Goal: Navigation & Orientation: Find specific page/section

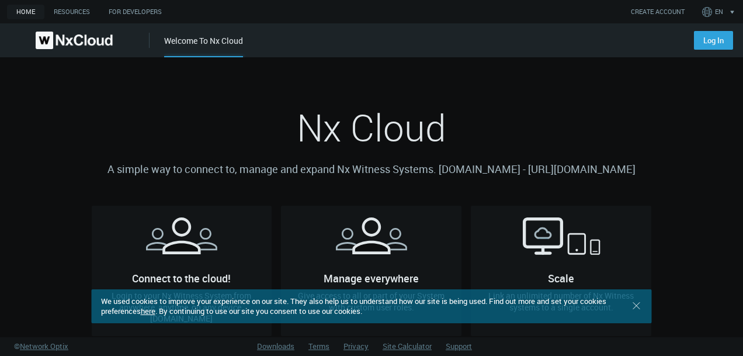
drag, startPoint x: 634, startPoint y: 305, endPoint x: 651, endPoint y: 277, distance: 32.8
click at [634, 305] on line at bounding box center [636, 305] width 6 height 6
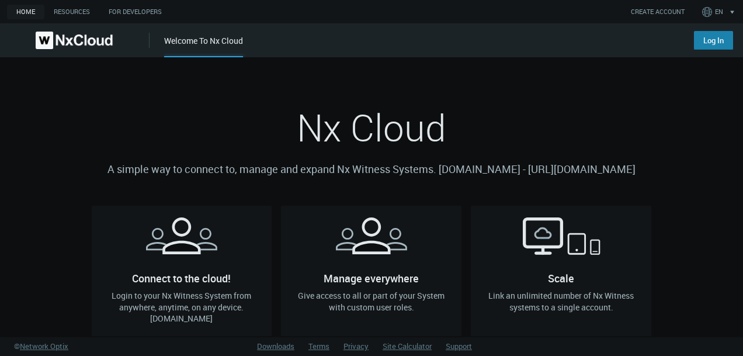
click at [723, 41] on link "Log In" at bounding box center [713, 40] width 39 height 19
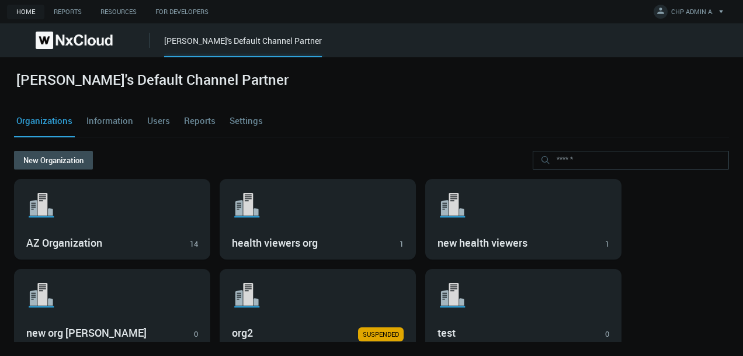
click at [150, 127] on link "Users" at bounding box center [158, 121] width 27 height 32
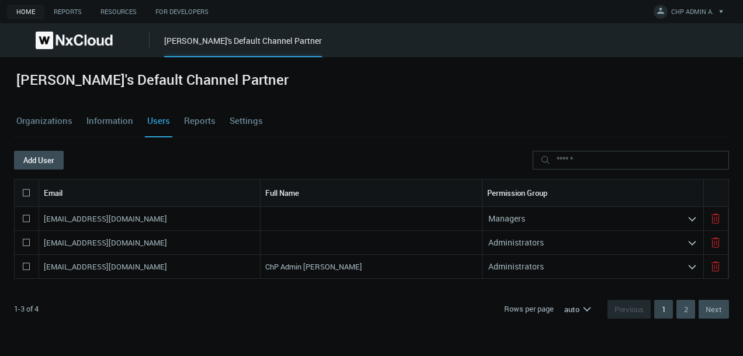
drag, startPoint x: 174, startPoint y: 272, endPoint x: 32, endPoint y: 272, distance: 142.0
click at [32, 272] on div "[EMAIL_ADDRESS][DOMAIN_NAME] ChP Admin [PERSON_NAME] Administrators arrow_expand" at bounding box center [371, 267] width 715 height 24
click at [341, 43] on link "Shared with Me" at bounding box center [369, 40] width 57 height 11
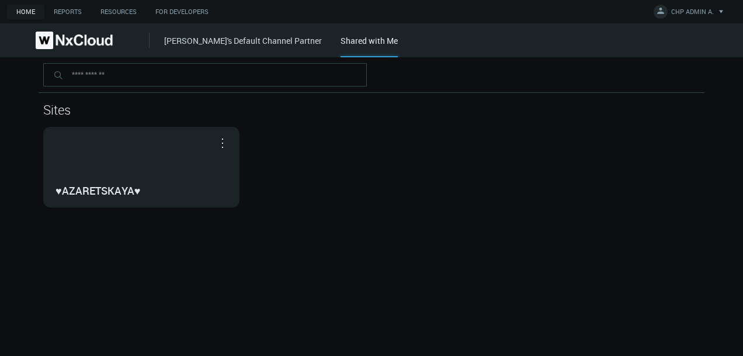
click at [258, 42] on link "[PERSON_NAME]'s Default Channel Partner" at bounding box center [243, 40] width 158 height 11
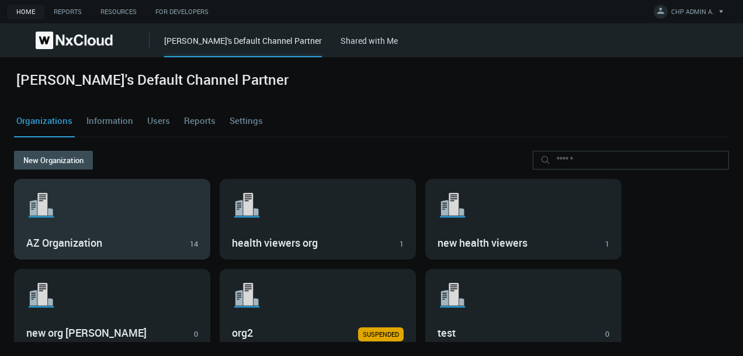
click at [140, 226] on div ".st1{fill:var(--svg-placeholder-elm2-color);} .st2{fill:var(--brand-core);} .st…" at bounding box center [112, 218] width 195 height 79
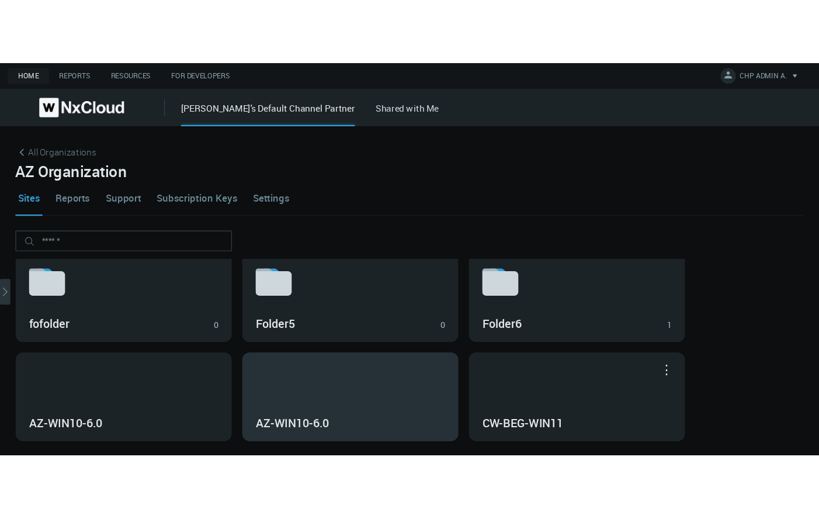
scroll to position [117, 0]
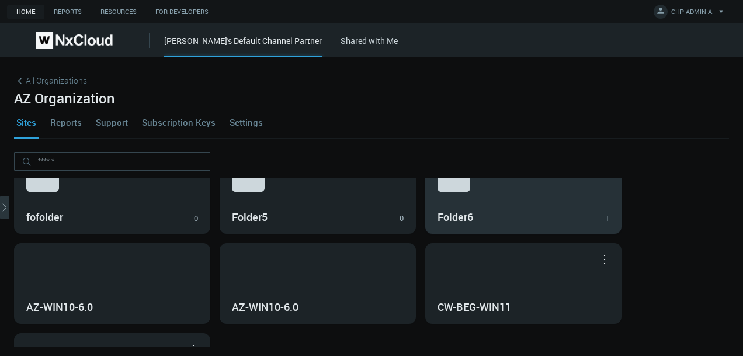
click at [465, 207] on div "Folder6 1" at bounding box center [524, 216] width 172 height 20
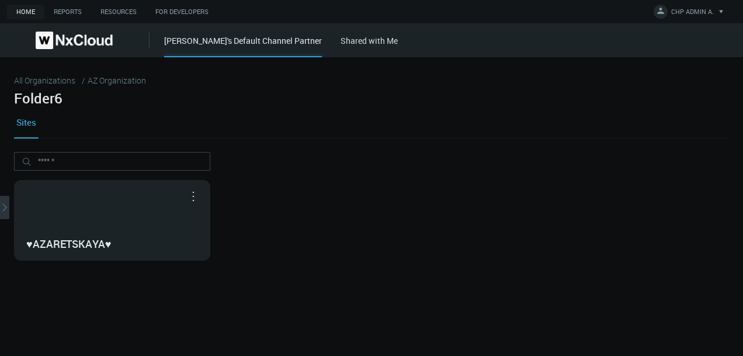
click at [340, 47] on div "[PERSON_NAME]'s Default Channel Partner Shared with Me" at bounding box center [453, 40] width 579 height 34
click at [341, 37] on link "Shared with Me" at bounding box center [369, 40] width 57 height 11
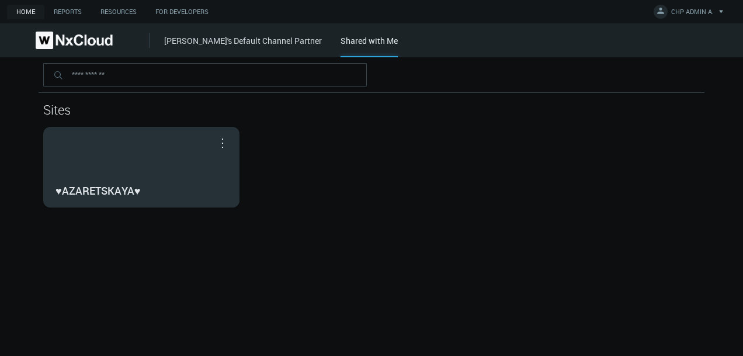
click at [136, 173] on div "♥AZARETSKAYA♥" at bounding box center [141, 166] width 195 height 79
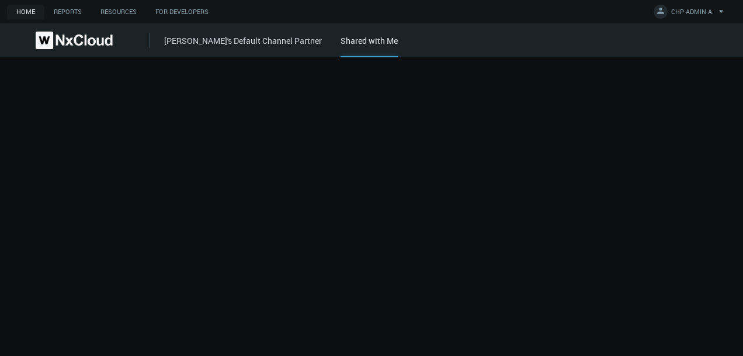
click at [191, 40] on link "[PERSON_NAME]'s Default Channel Partner" at bounding box center [243, 40] width 158 height 11
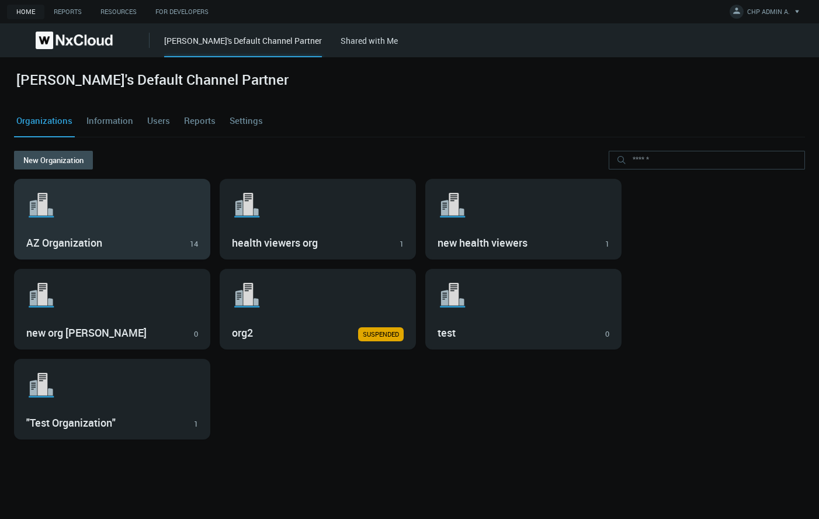
click at [177, 241] on h3 "AZ Organization" at bounding box center [103, 243] width 155 height 13
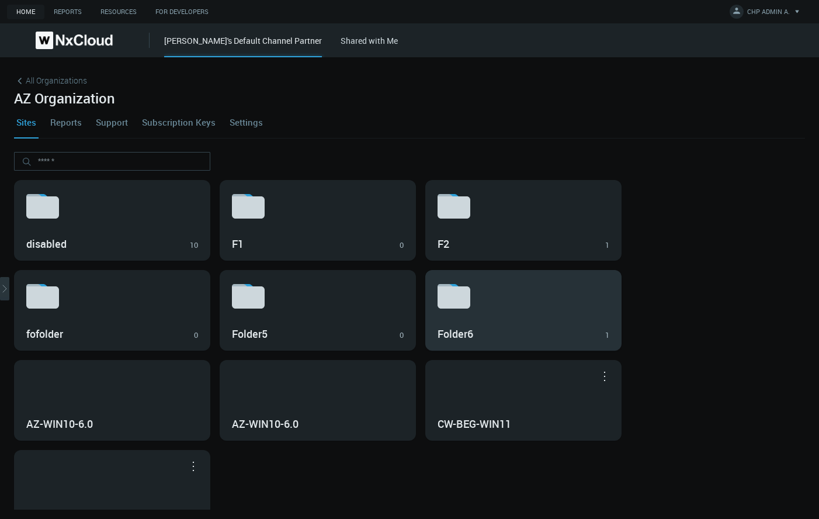
click at [548, 331] on h3 "Folder6" at bounding box center [515, 334] width 155 height 13
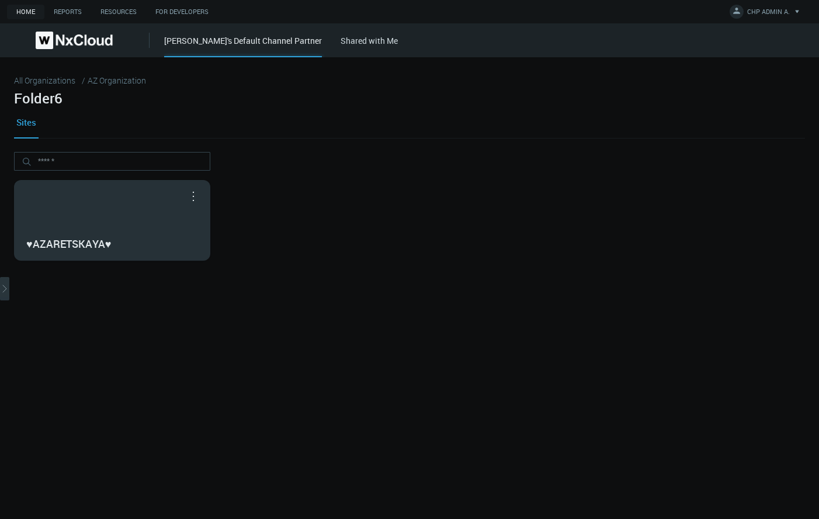
click at [189, 229] on div "♥AZARETSKAYA♥" at bounding box center [112, 220] width 195 height 79
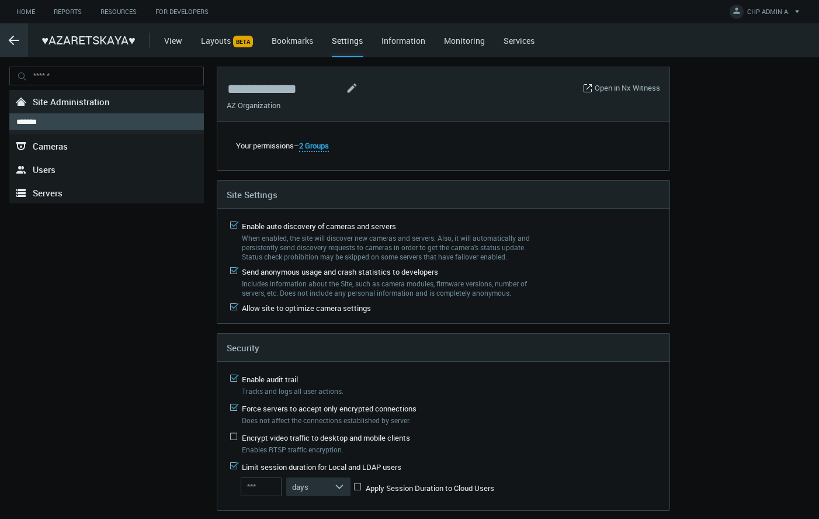
click at [17, 40] on line at bounding box center [13, 40] width 9 height 0
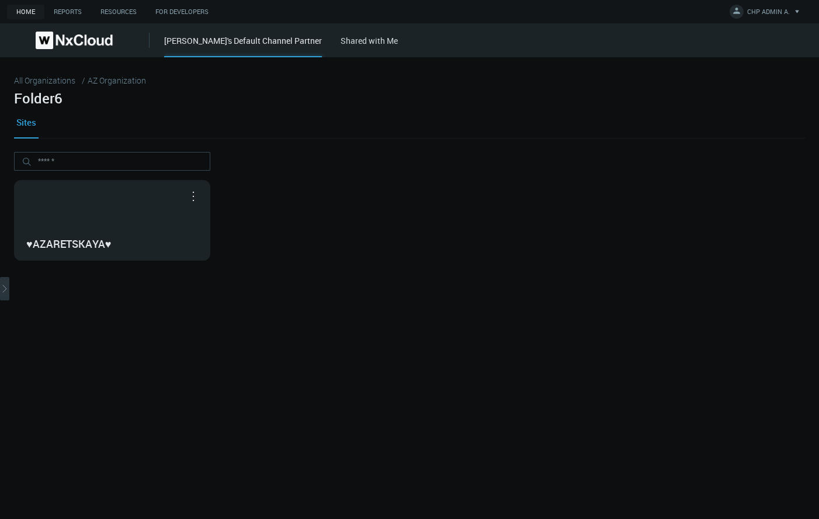
click at [341, 40] on link "Shared with Me" at bounding box center [369, 40] width 57 height 11
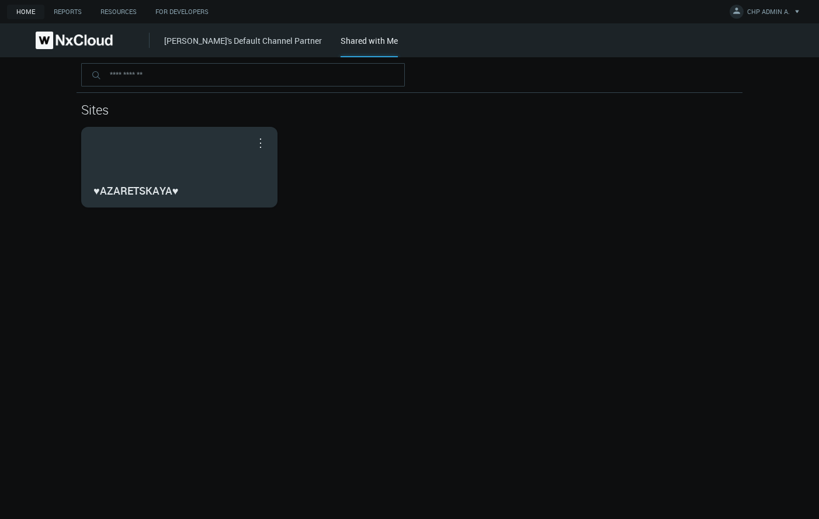
click at [200, 198] on div "♥AZARETSKAYA♥" at bounding box center [180, 189] width 172 height 21
